Goal: Information Seeking & Learning: Compare options

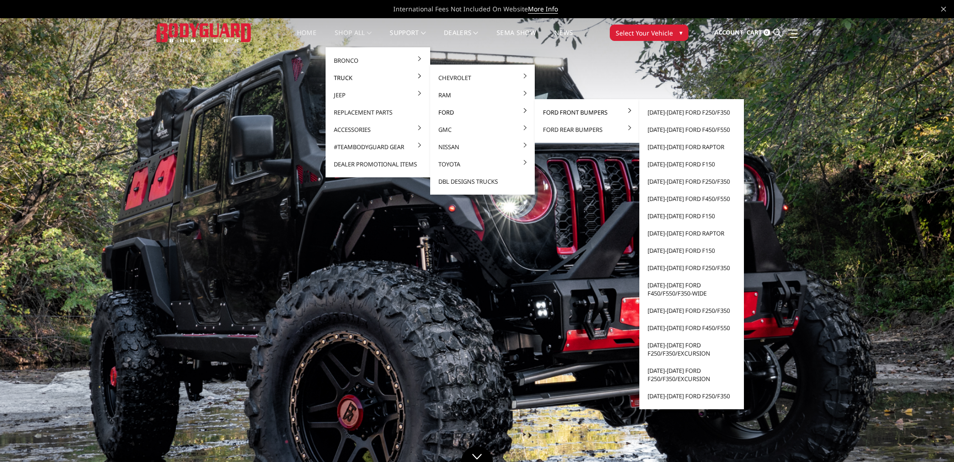
click at [563, 113] on link "Ford Front Bumpers" at bounding box center [586, 112] width 97 height 17
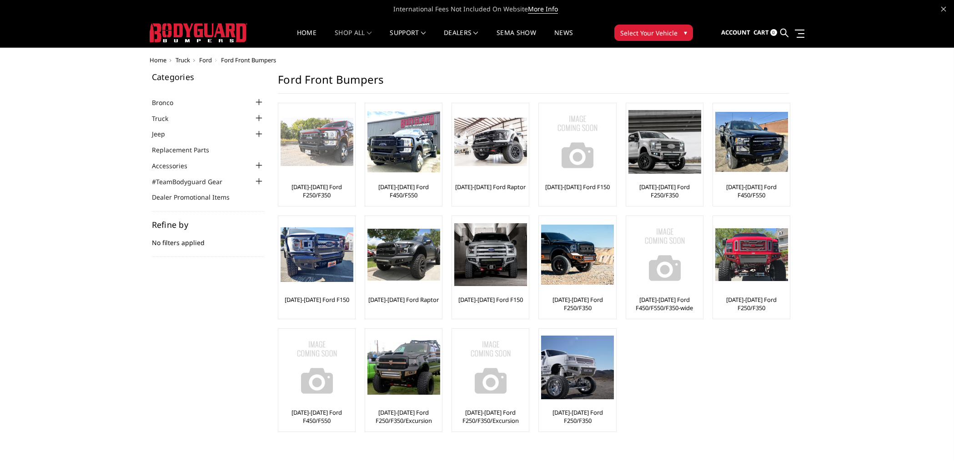
click at [310, 151] on img at bounding box center [317, 142] width 73 height 49
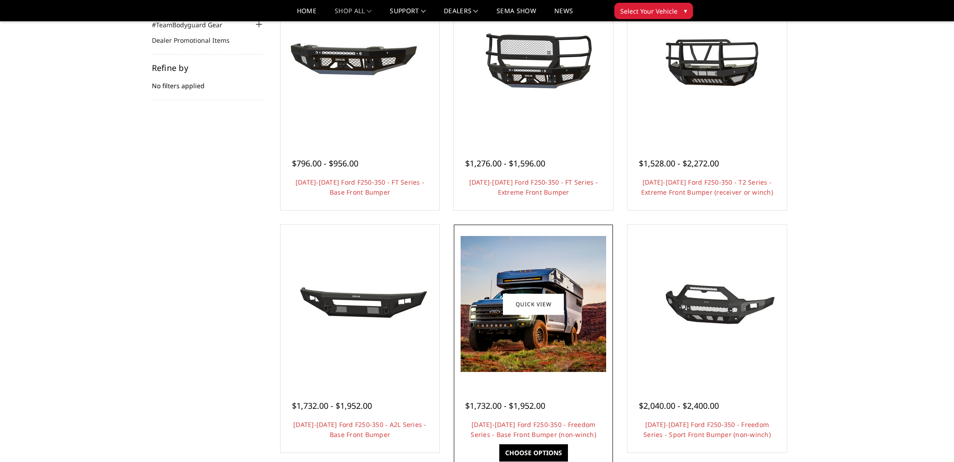
scroll to position [43, 0]
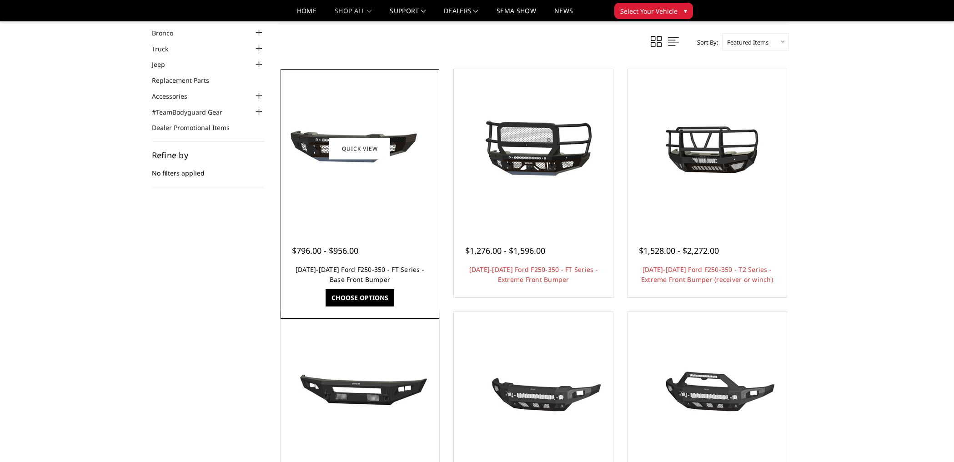
click at [358, 268] on link "2023-2025 Ford F250-350 - FT Series - Base Front Bumper" at bounding box center [360, 274] width 129 height 19
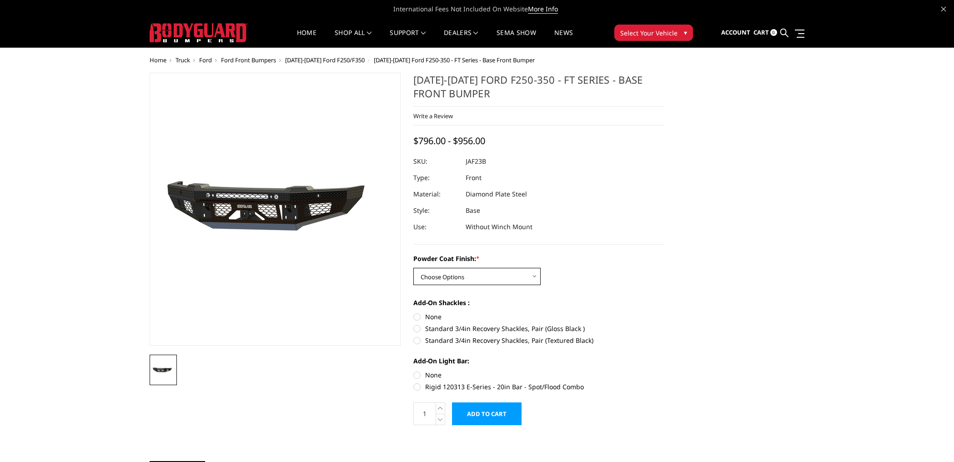
click at [509, 278] on select "Choose Options Bare Metal Gloss Black Powder Coat Textured Black Powder Coat" at bounding box center [476, 276] width 127 height 17
select select "3380"
click at [413, 268] on select "Choose Options Bare Metal Gloss Black Powder Coat Textured Black Powder Coat" at bounding box center [476, 276] width 127 height 17
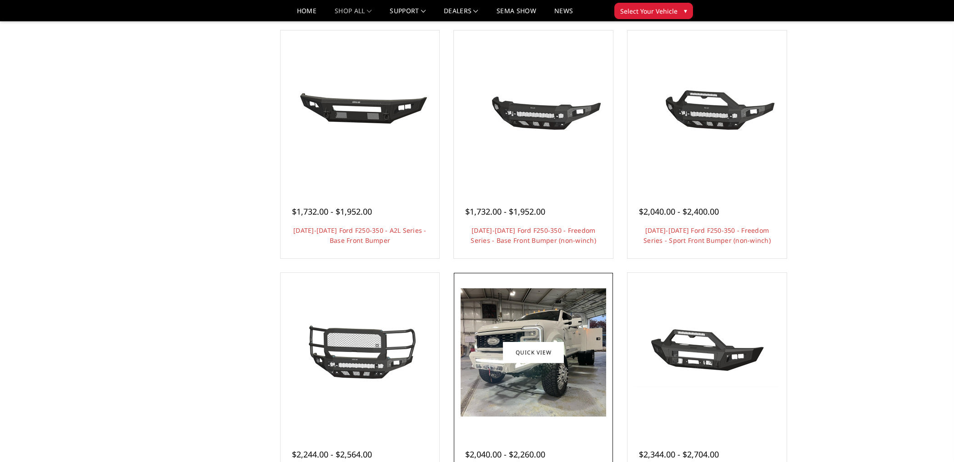
scroll to position [139, 0]
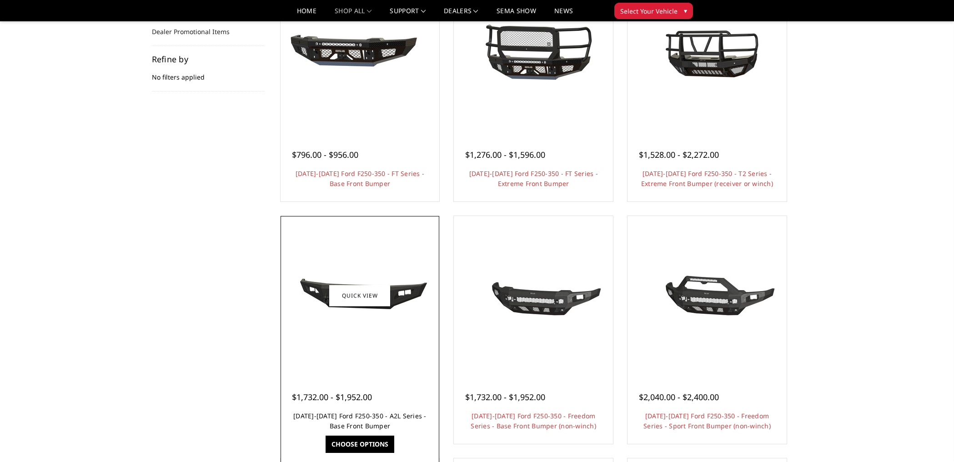
click at [343, 414] on link "2023-2025 Ford F250-350 - A2L Series - Base Front Bumper" at bounding box center [359, 421] width 133 height 19
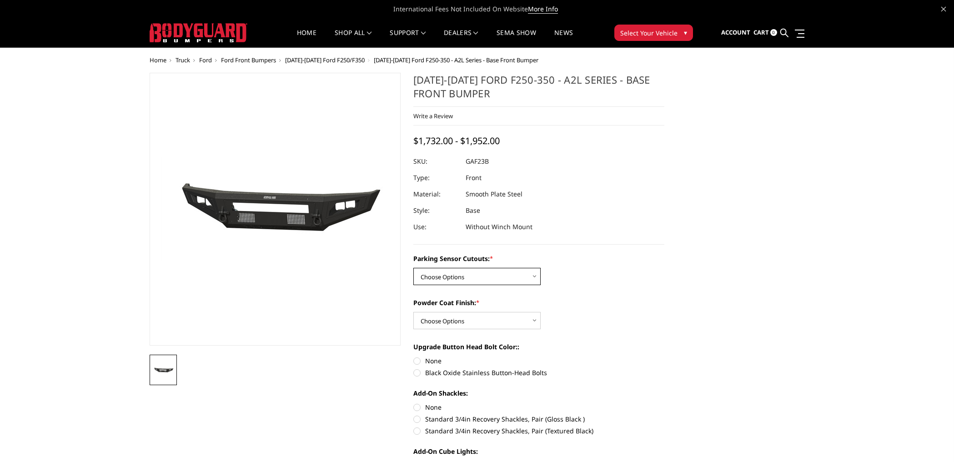
click at [491, 276] on select "Choose Options No - Without Parking Sensor Cutouts Yes - With Parking Sensor Cu…" at bounding box center [476, 276] width 127 height 17
select select "3471"
click at [413, 268] on select "Choose Options No - Without Parking Sensor Cutouts Yes - With Parking Sensor Cu…" at bounding box center [476, 276] width 127 height 17
click at [499, 319] on select "Choose Options Bare Metal Textured Black Powder Coat" at bounding box center [476, 320] width 127 height 17
select select "3473"
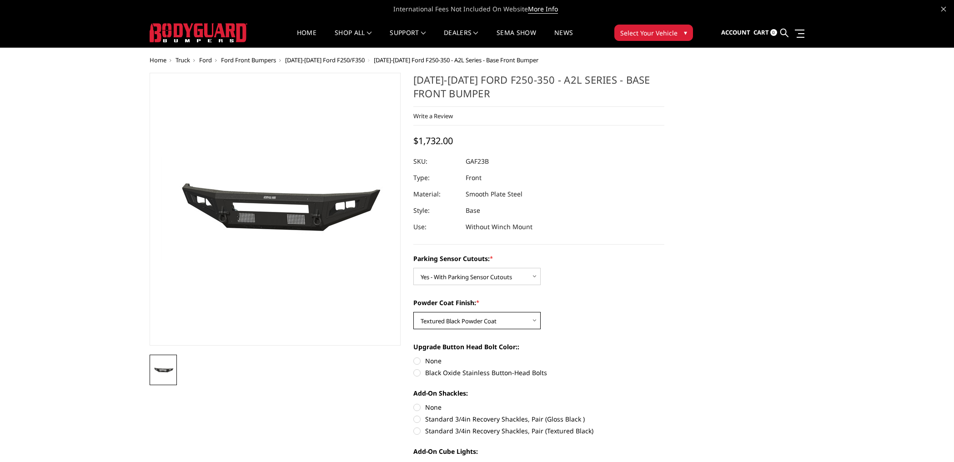
click at [413, 312] on select "Choose Options Bare Metal Textured Black Powder Coat" at bounding box center [476, 320] width 127 height 17
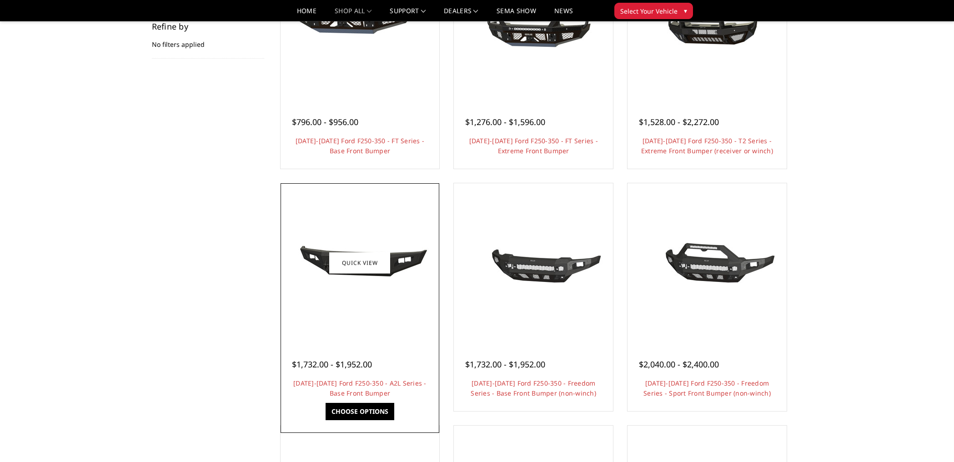
scroll to position [222, 0]
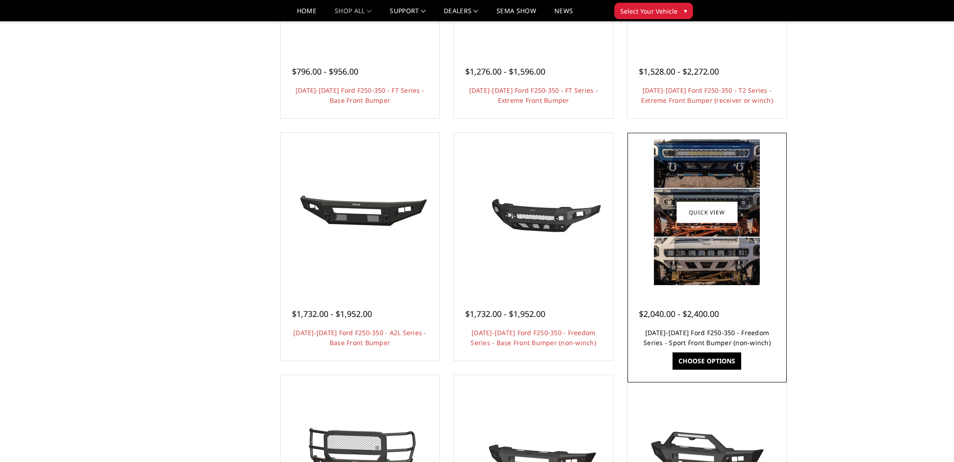
click at [709, 333] on link "[DATE]-[DATE] Ford F250-350 - Freedom Series - Sport Front Bumper (non-winch)" at bounding box center [707, 337] width 127 height 19
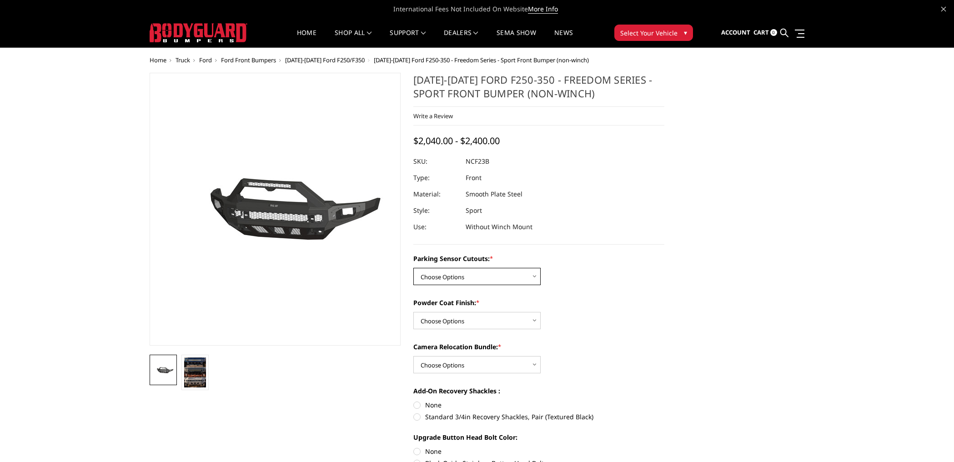
click at [486, 273] on select "Choose Options No - Without Parking Sensor Cutouts Yes - With Parking Sensor Cu…" at bounding box center [476, 276] width 127 height 17
select select "2571"
click at [413, 268] on select "Choose Options No - Without Parking Sensor Cutouts Yes - With Parking Sensor Cu…" at bounding box center [476, 276] width 127 height 17
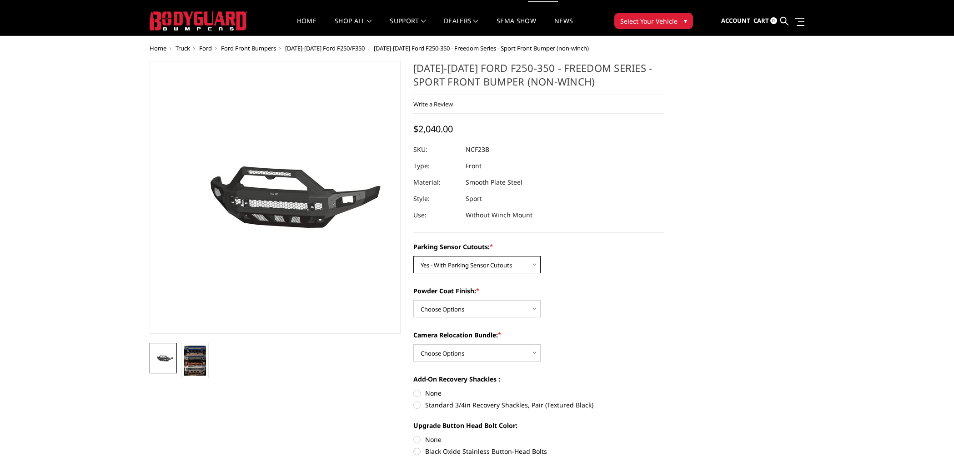
scroll to position [12, 0]
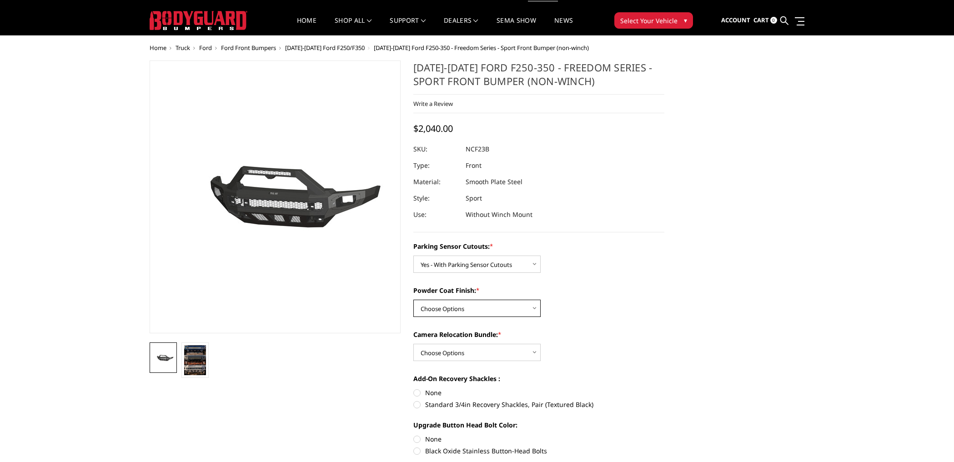
click at [455, 313] on select "Choose Options Bare Metal Textured Black Powder Coat" at bounding box center [476, 308] width 127 height 17
select select "2573"
click at [413, 300] on select "Choose Options Bare Metal Textured Black Powder Coat" at bounding box center [476, 308] width 127 height 17
click at [445, 352] on select "Choose Options WITH Camera Relocation Bundle WITHOUT Camera Relocation Bundle" at bounding box center [476, 352] width 127 height 17
select select "2575"
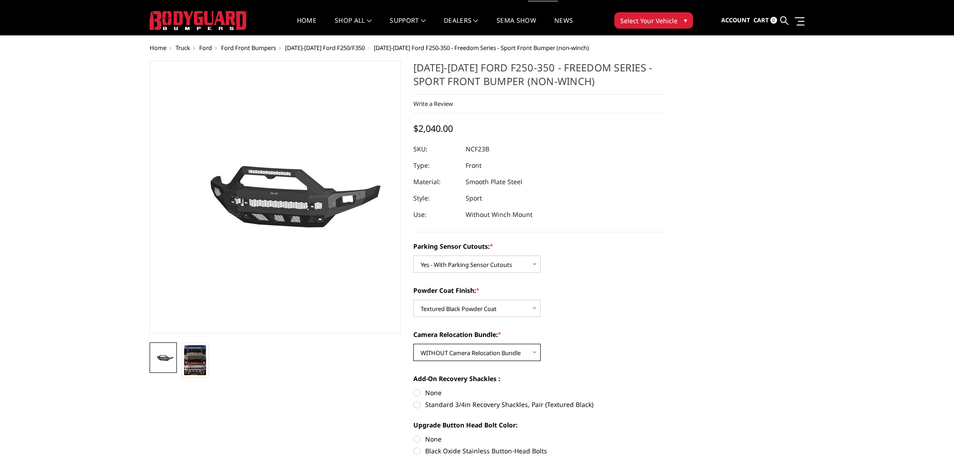
click at [413, 344] on select "Choose Options WITH Camera Relocation Bundle WITHOUT Camera Relocation Bundle" at bounding box center [476, 352] width 127 height 17
click at [198, 355] on img at bounding box center [195, 360] width 22 height 30
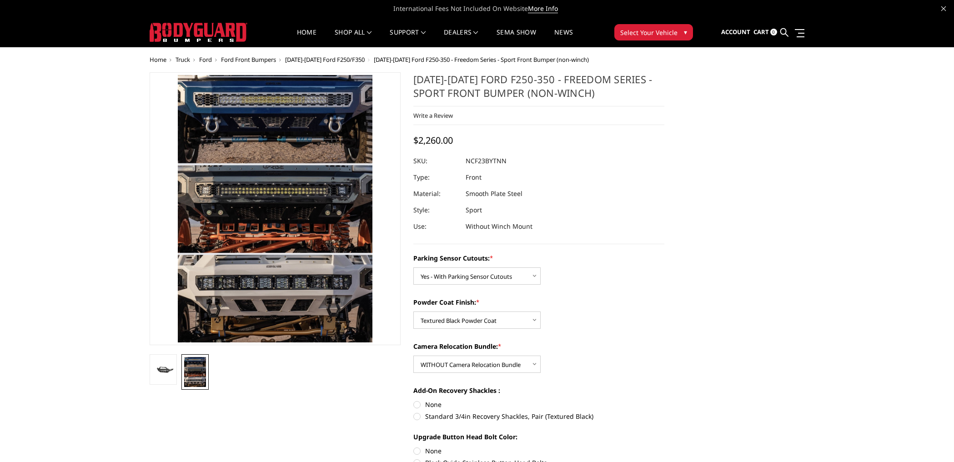
scroll to position [0, 0]
